Goal: Task Accomplishment & Management: Complete application form

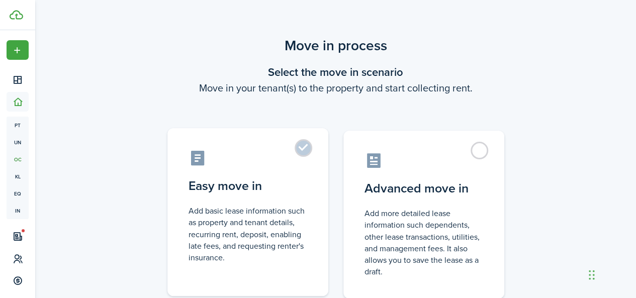
scroll to position [75, 0]
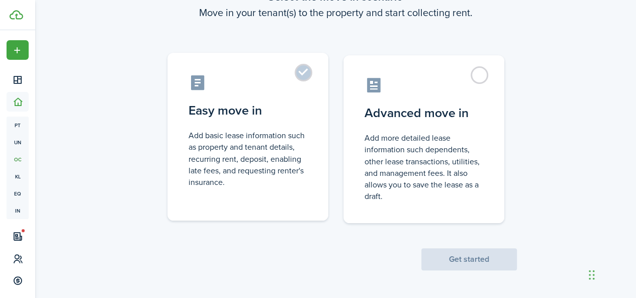
click at [310, 76] on label "Easy move in Add basic lease information such as property and tenant details, r…" at bounding box center [247, 137] width 161 height 168
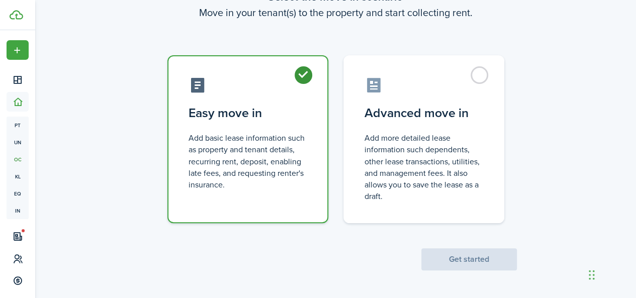
radio input "true"
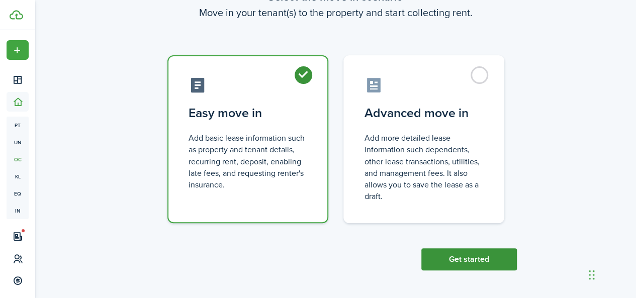
click at [457, 259] on button "Get started" at bounding box center [469, 259] width 96 height 22
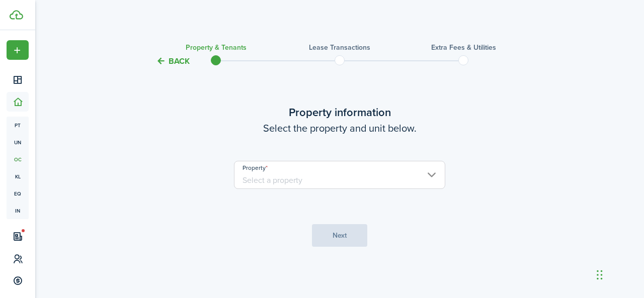
click at [411, 174] on input "Property" at bounding box center [339, 175] width 211 height 28
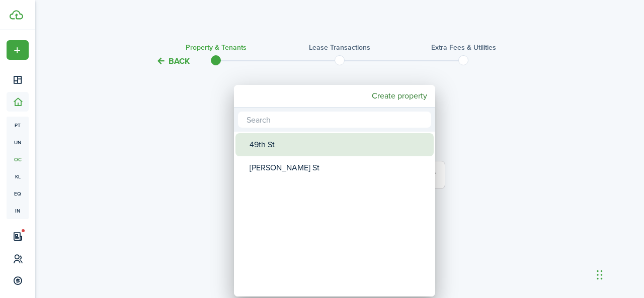
click at [407, 146] on div "49th St" at bounding box center [338, 144] width 178 height 23
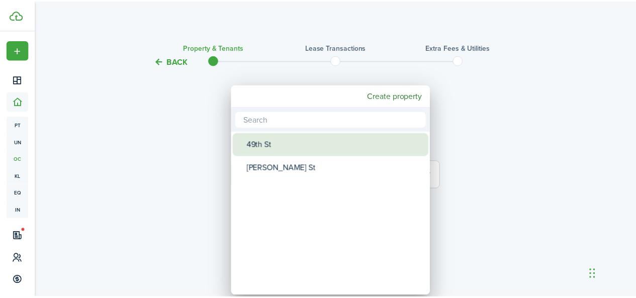
type input "49th St"
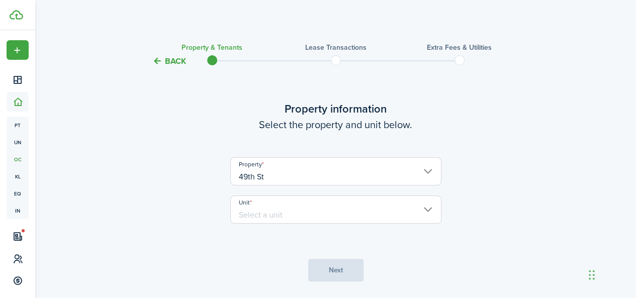
click at [337, 209] on input "Unit" at bounding box center [335, 210] width 211 height 28
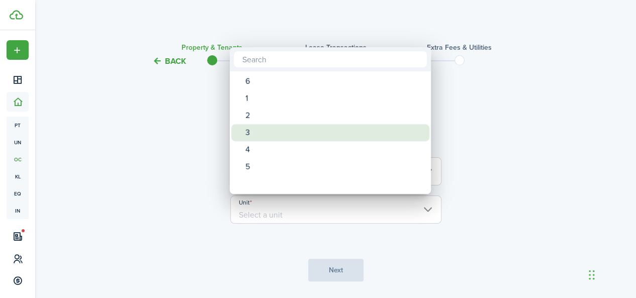
click at [259, 134] on div "3" at bounding box center [334, 132] width 178 height 17
type input "3"
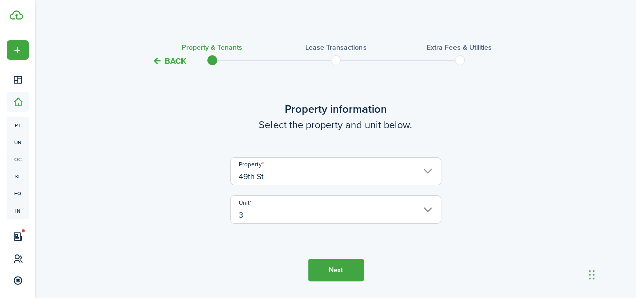
click at [333, 271] on button "Next" at bounding box center [335, 270] width 55 height 23
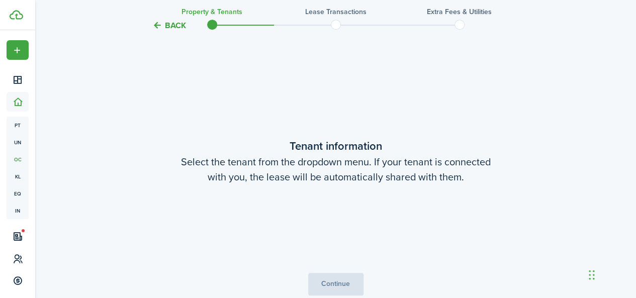
scroll to position [262, 0]
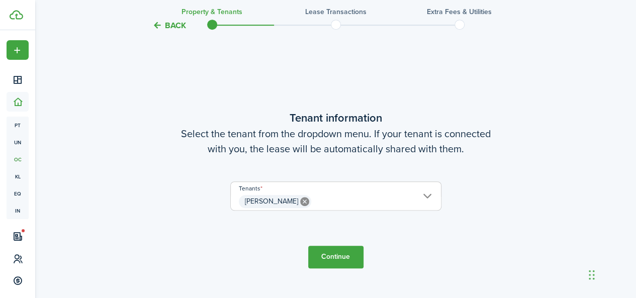
click at [335, 256] on button "Continue" at bounding box center [335, 257] width 55 height 23
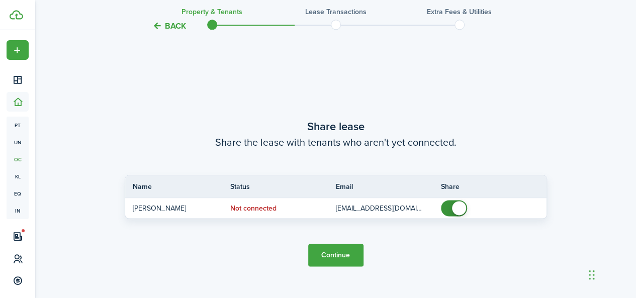
scroll to position [560, 0]
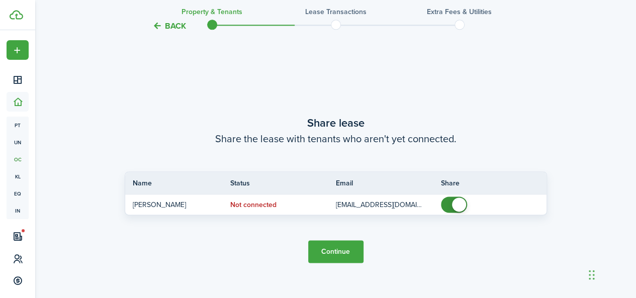
click at [334, 255] on button "Continue" at bounding box center [335, 251] width 55 height 23
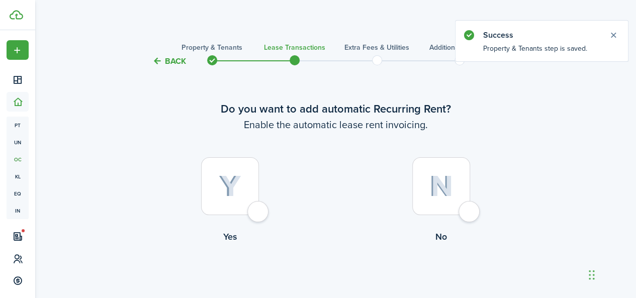
click at [258, 212] on div at bounding box center [230, 186] width 58 height 58
radio input "true"
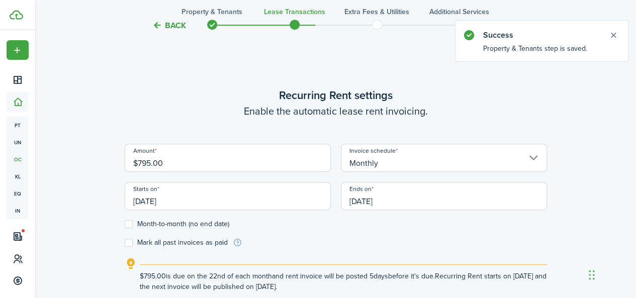
scroll to position [277, 0]
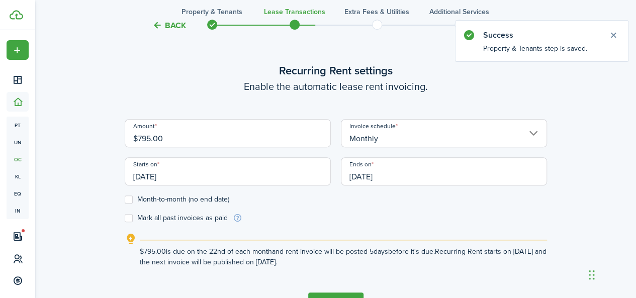
click at [226, 143] on input "$795.00" at bounding box center [228, 133] width 206 height 28
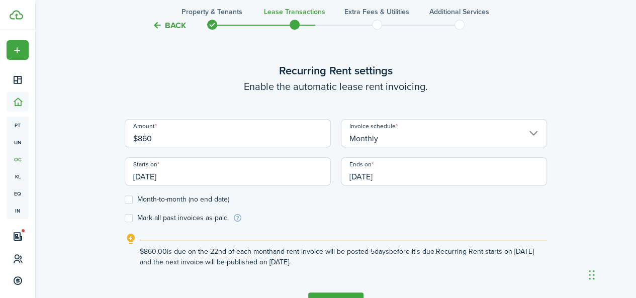
click at [192, 178] on input "[DATE]" at bounding box center [228, 171] width 206 height 28
type input "$860.00"
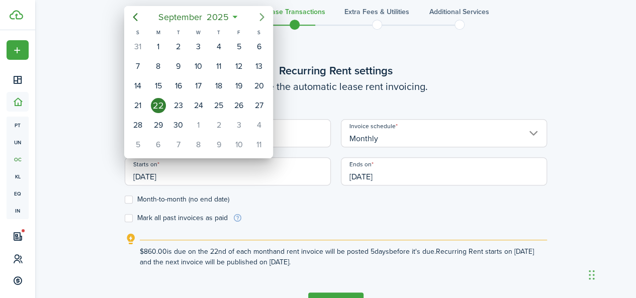
click at [262, 17] on icon "Next page" at bounding box center [262, 17] width 12 height 12
click at [245, 68] on div "10" at bounding box center [238, 66] width 15 height 15
type input "[DATE]"
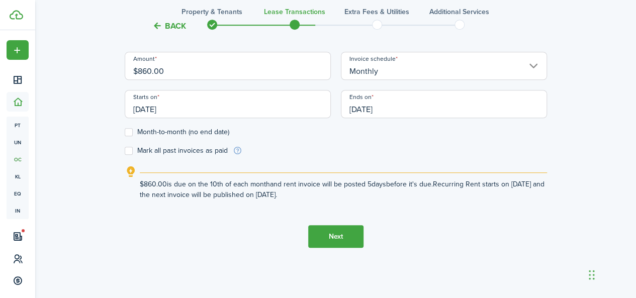
scroll to position [294, 0]
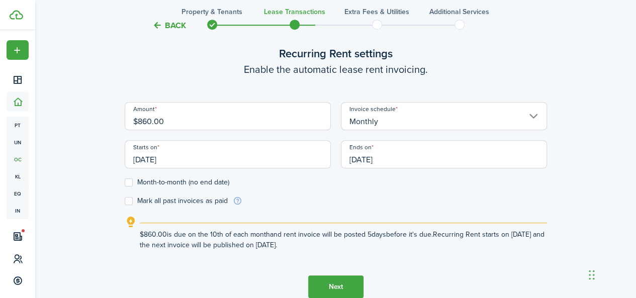
click at [457, 114] on input "Monthly" at bounding box center [444, 116] width 206 height 28
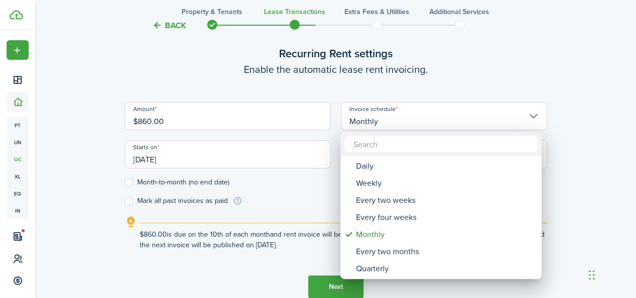
click at [547, 53] on div at bounding box center [318, 149] width 797 height 459
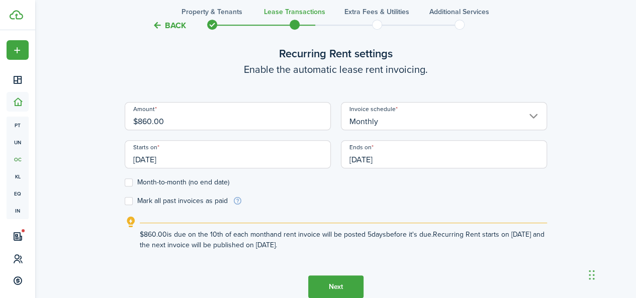
click at [78, 69] on div "Back Property & Tenants Lease Transactions Extra fees & Utilities Additional Se…" at bounding box center [335, 30] width 601 height 579
click at [154, 28] on button "Back" at bounding box center [169, 25] width 34 height 11
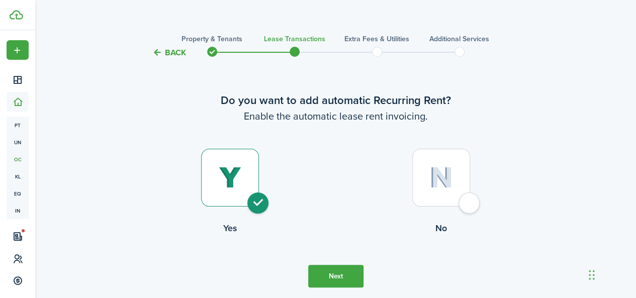
scroll to position [0, 0]
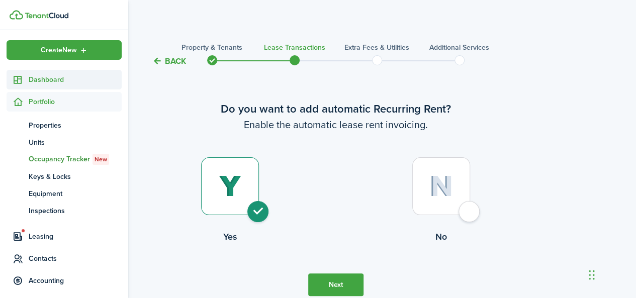
click at [46, 81] on span "Dashboard" at bounding box center [75, 79] width 93 height 11
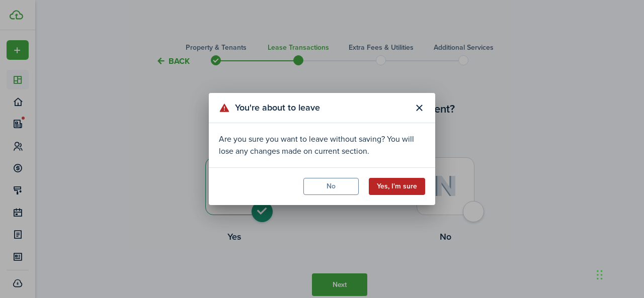
click at [389, 189] on button "Yes, I'm sure" at bounding box center [397, 186] width 56 height 17
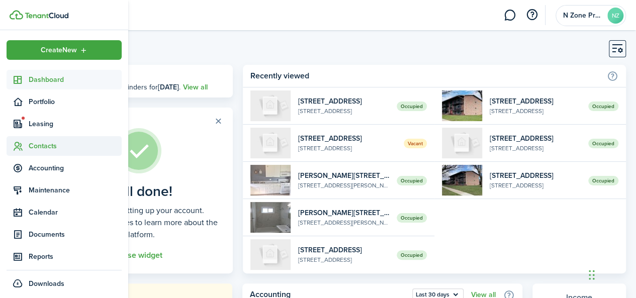
click at [28, 147] on sidebar-link-icon at bounding box center [18, 146] width 22 height 11
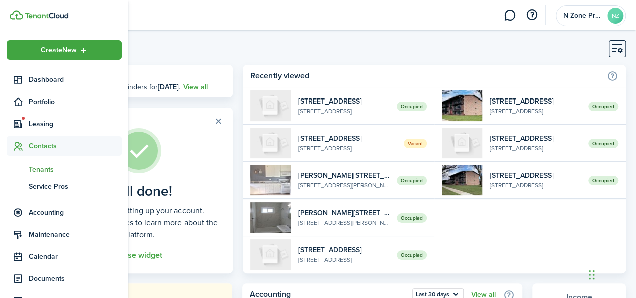
click at [50, 167] on span "Tenants" at bounding box center [75, 169] width 93 height 11
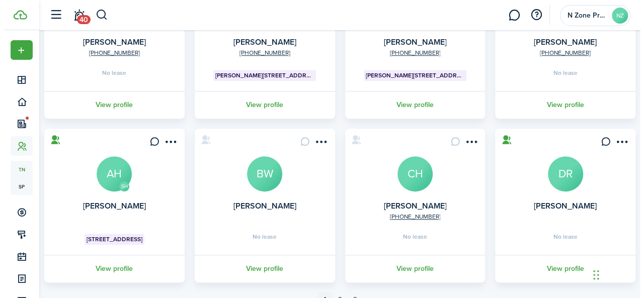
scroll to position [354, 0]
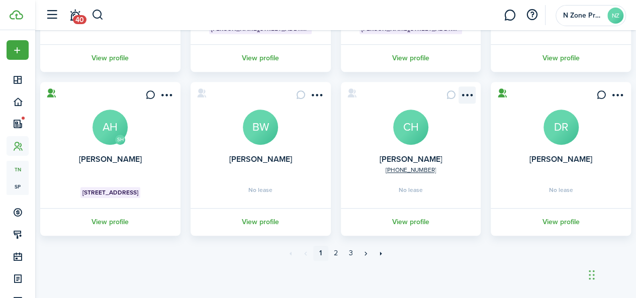
click at [464, 92] on menu-btn-icon "Open menu" at bounding box center [467, 95] width 17 height 17
click at [468, 95] on menu-btn-icon "Open menu" at bounding box center [467, 95] width 17 height 17
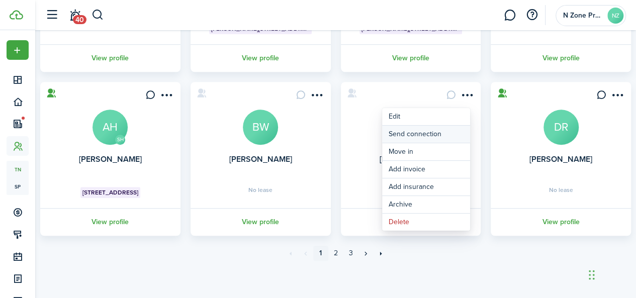
click at [409, 138] on button "Send connection" at bounding box center [426, 134] width 88 height 17
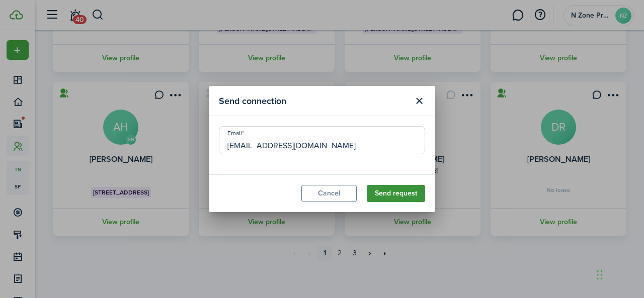
click at [395, 197] on button "Send request" at bounding box center [396, 193] width 58 height 17
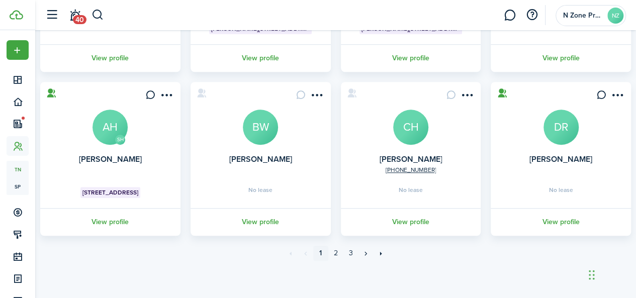
click at [93, 270] on pagination "«« « 1 2 3 » »»" at bounding box center [335, 253] width 591 height 35
